Goal: Information Seeking & Learning: Learn about a topic

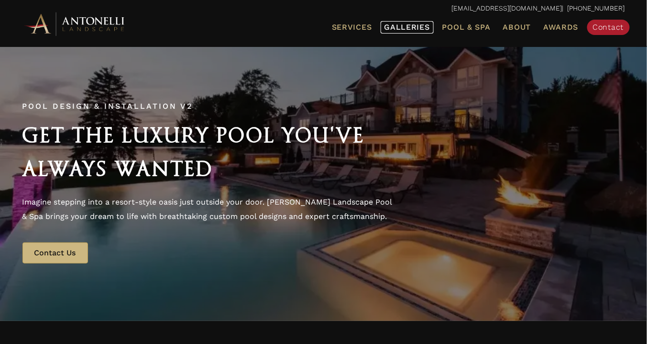
click at [397, 25] on span "Galleries" at bounding box center [407, 26] width 45 height 9
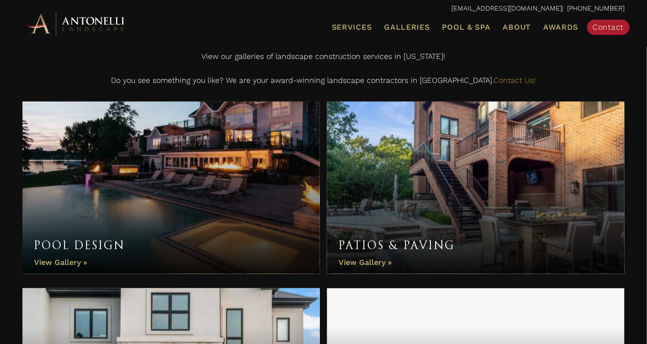
scroll to position [212, 0]
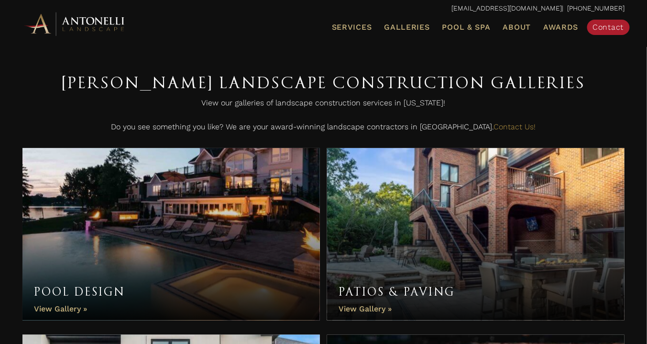
click at [195, 232] on link "Pool Design" at bounding box center [171, 234] width 298 height 172
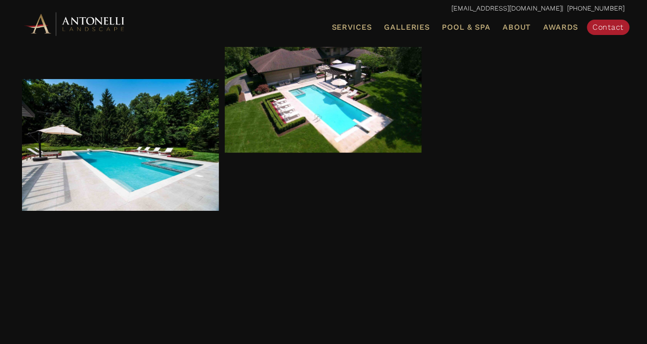
scroll to position [2330, 0]
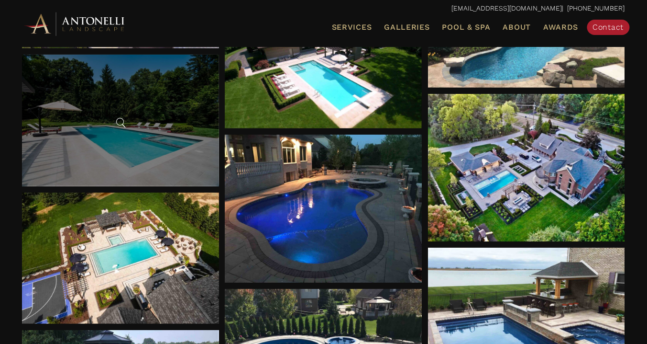
click at [165, 158] on div at bounding box center [120, 121] width 197 height 132
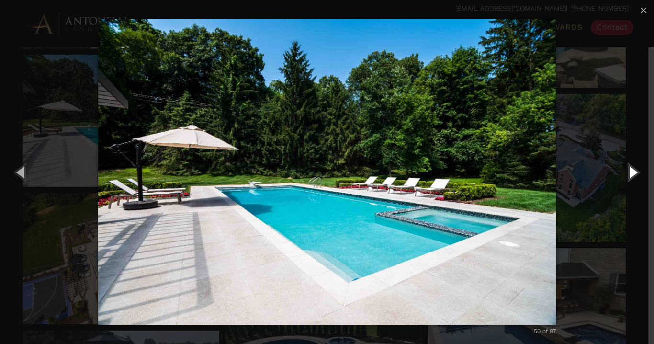
click at [633, 171] on button "Next (Right arrow key)" at bounding box center [632, 171] width 43 height 53
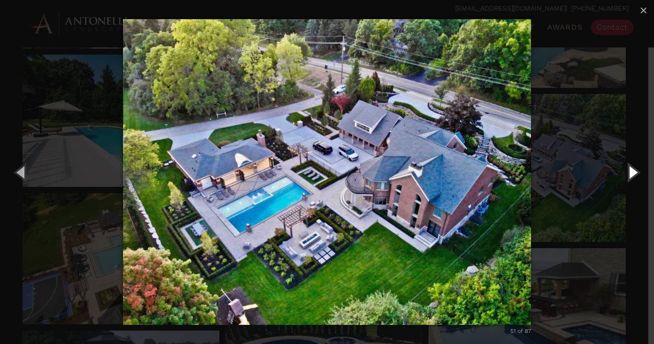
click at [633, 171] on button "Next (Right arrow key)" at bounding box center [632, 171] width 43 height 53
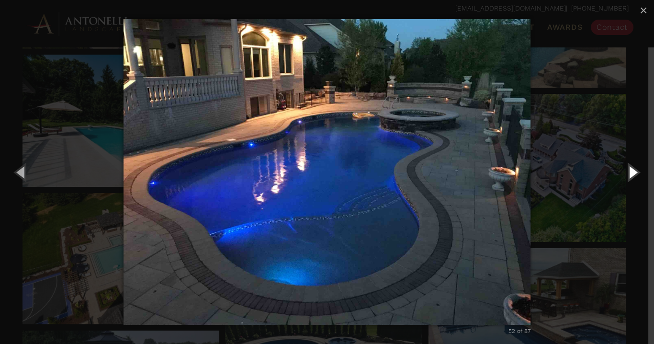
click at [633, 171] on button "Next (Right arrow key)" at bounding box center [632, 171] width 43 height 53
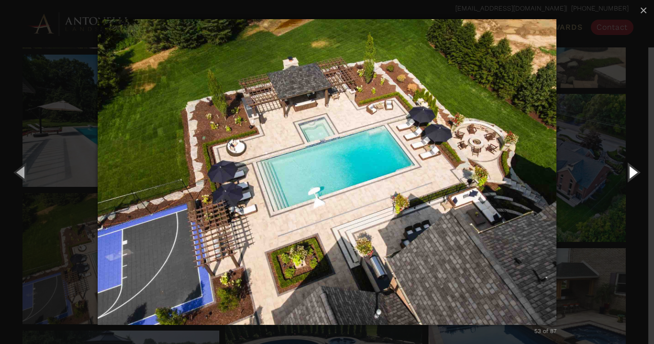
click at [633, 171] on button "Next (Right arrow key)" at bounding box center [632, 171] width 43 height 53
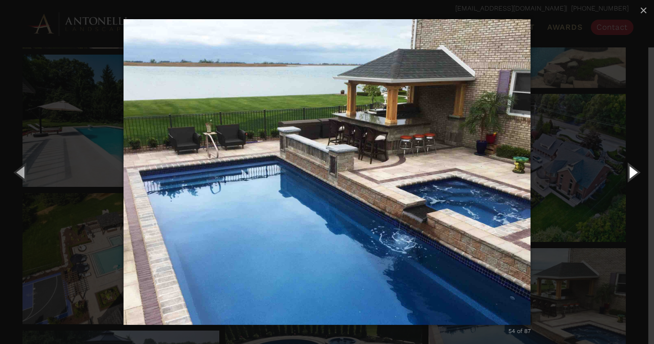
click at [633, 171] on button "Next (Right arrow key)" at bounding box center [632, 171] width 43 height 53
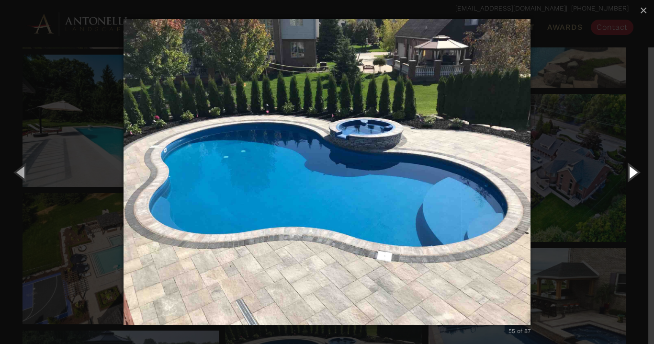
click at [633, 171] on button "Next (Right arrow key)" at bounding box center [632, 171] width 43 height 53
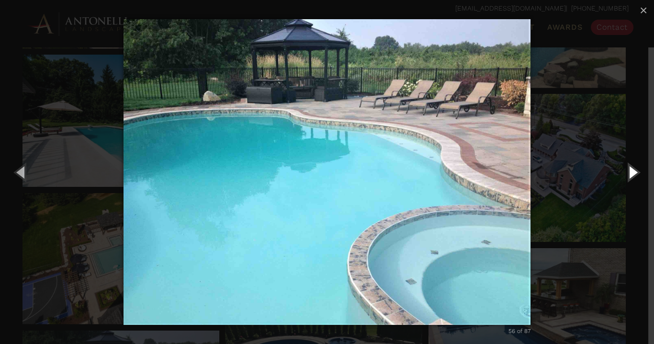
click at [633, 171] on button "Next (Right arrow key)" at bounding box center [632, 171] width 43 height 53
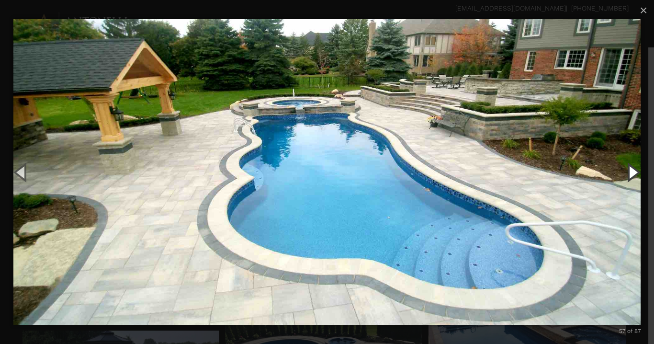
click at [633, 171] on button "Next (Right arrow key)" at bounding box center [632, 171] width 43 height 53
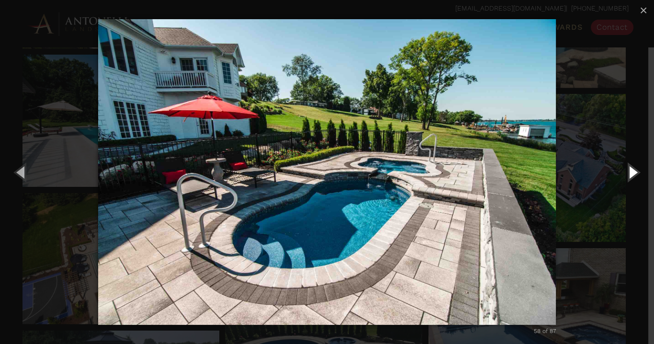
click at [633, 171] on button "Next (Right arrow key)" at bounding box center [632, 171] width 43 height 53
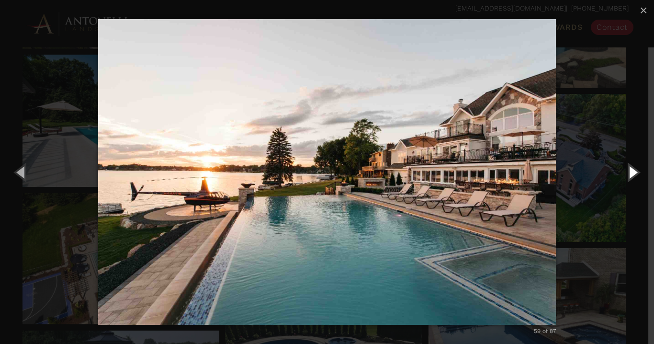
click at [633, 171] on button "Next (Right arrow key)" at bounding box center [632, 171] width 43 height 53
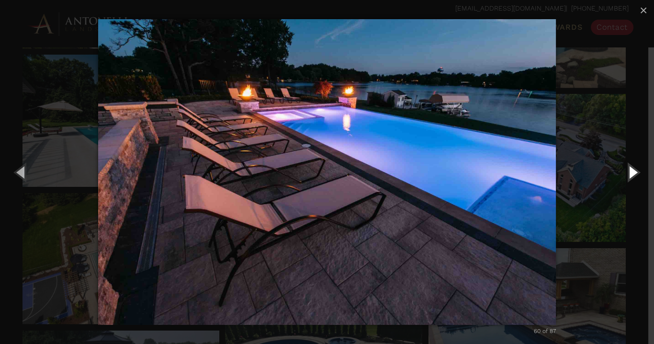
click at [633, 171] on button "Next (Right arrow key)" at bounding box center [632, 171] width 43 height 53
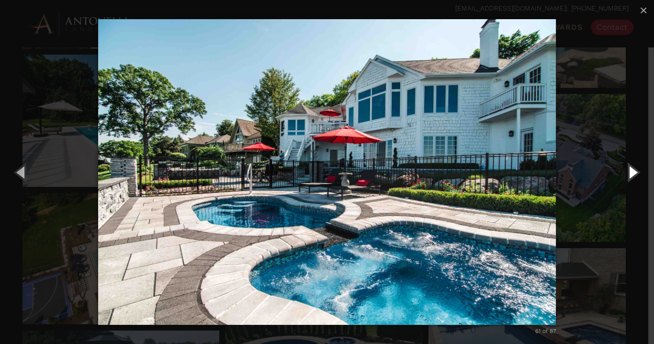
click at [633, 171] on button "Next (Right arrow key)" at bounding box center [632, 171] width 43 height 53
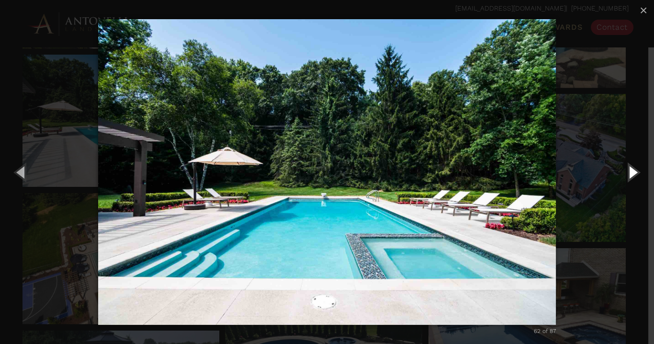
click at [633, 171] on button "Next (Right arrow key)" at bounding box center [632, 171] width 43 height 53
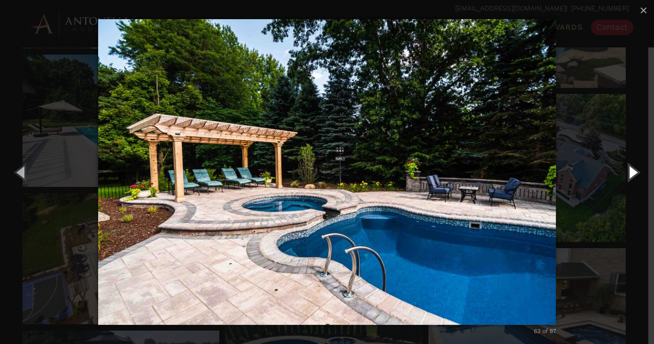
click at [633, 171] on button "Next (Right arrow key)" at bounding box center [632, 171] width 43 height 53
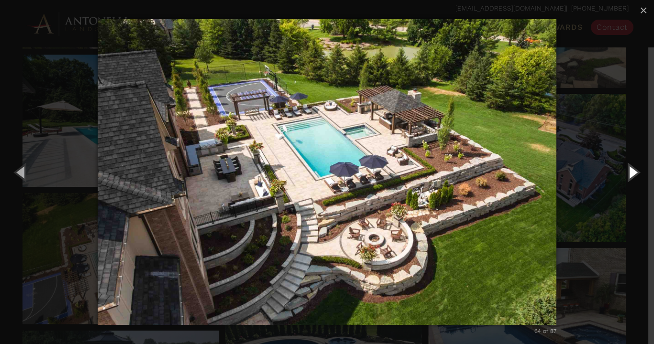
click at [633, 171] on button "Next (Right arrow key)" at bounding box center [632, 171] width 43 height 53
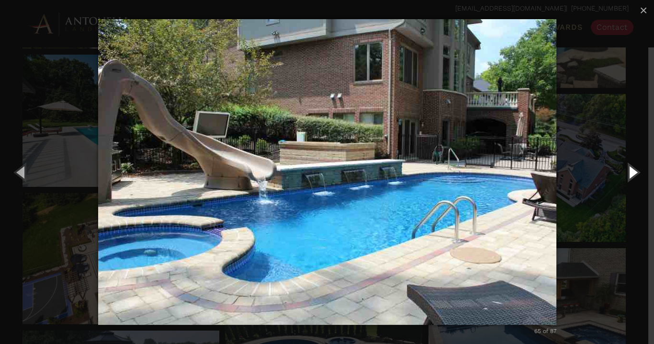
click at [633, 171] on button "Next (Right arrow key)" at bounding box center [632, 171] width 43 height 53
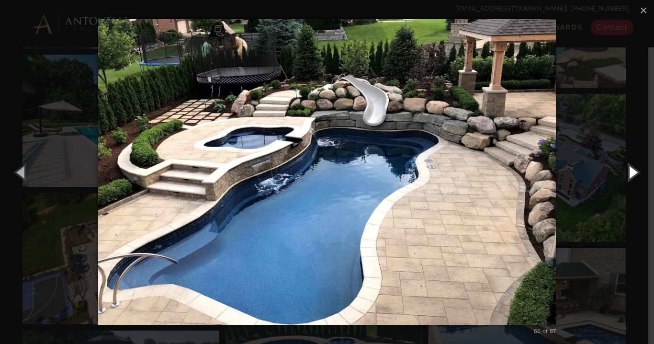
click at [633, 171] on button "Next (Right arrow key)" at bounding box center [632, 171] width 43 height 53
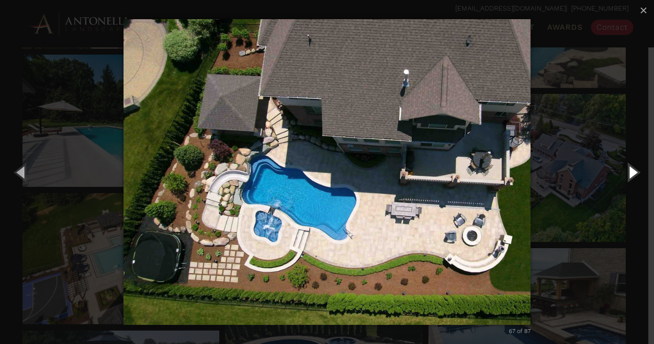
click at [633, 171] on button "Next (Right arrow key)" at bounding box center [632, 171] width 43 height 53
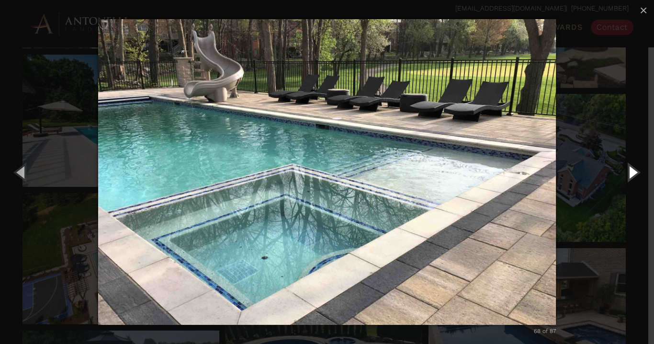
click at [633, 171] on button "Next (Right arrow key)" at bounding box center [632, 171] width 43 height 53
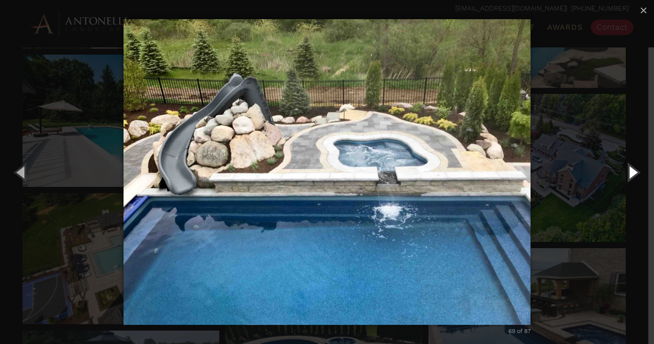
click at [633, 171] on button "Next (Right arrow key)" at bounding box center [632, 171] width 43 height 53
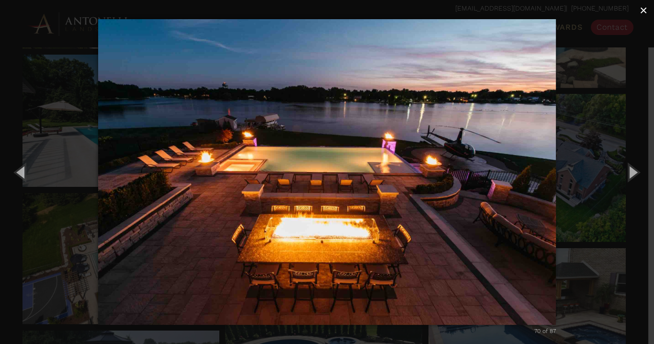
click at [645, 10] on span "×" at bounding box center [643, 10] width 8 height 15
